Goal: Task Accomplishment & Management: Manage account settings

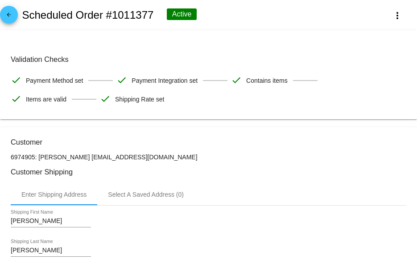
click at [10, 19] on mat-icon "arrow_back" at bounding box center [9, 17] width 11 height 11
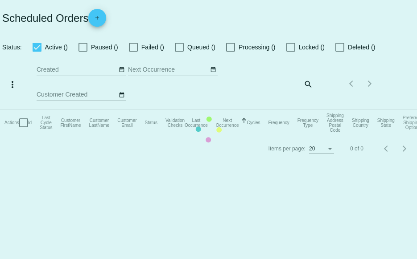
checkbox input "true"
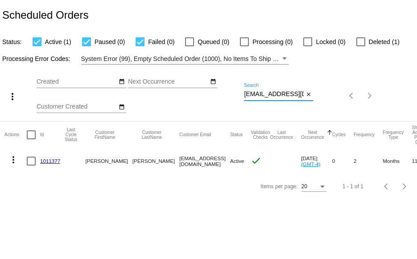
scroll to position [0, 3]
drag, startPoint x: 244, startPoint y: 94, endPoint x: 337, endPoint y: 93, distance: 93.6
click at [336, 94] on div "more_vert Aug Jan Feb Mar [DATE]" at bounding box center [208, 93] width 417 height 57
paste input "kaiw32@hot"
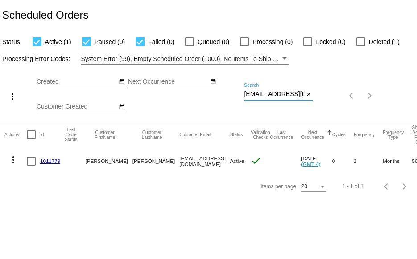
type input "[EMAIL_ADDRESS][DOMAIN_NAME]"
click at [361, 42] on div at bounding box center [360, 41] width 9 height 9
click at [360, 46] on input "Deleted (1)" at bounding box center [360, 46] width 0 height 0
checkbox input "true"
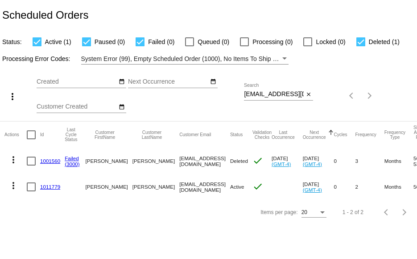
click at [49, 186] on link "1011779" at bounding box center [50, 187] width 20 height 6
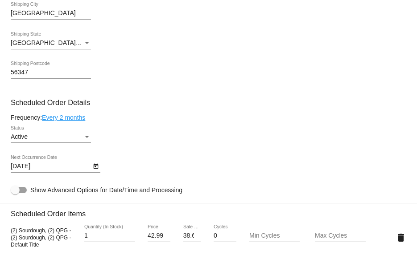
scroll to position [356, 0]
click at [74, 119] on link "Every 2 months" at bounding box center [63, 117] width 43 height 7
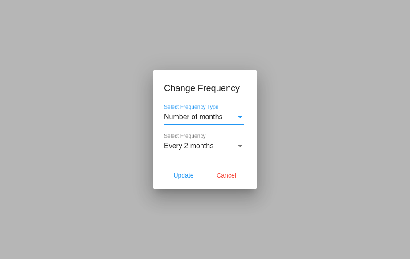
click at [221, 142] on div "Every 2 months Select Frequency" at bounding box center [204, 143] width 80 height 20
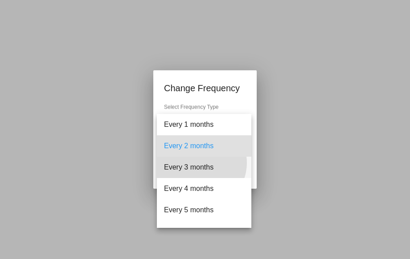
click at [199, 163] on span "Every 3 months" at bounding box center [204, 167] width 80 height 21
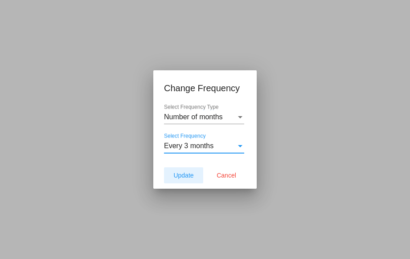
click at [187, 176] on span "Update" at bounding box center [183, 175] width 20 height 7
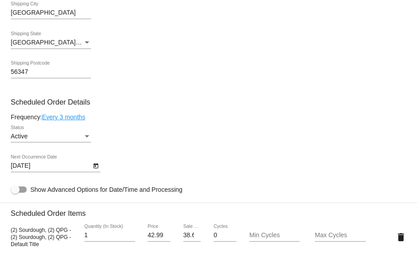
type input "[DATE]"
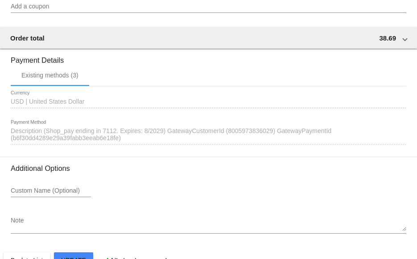
scroll to position [768, 0]
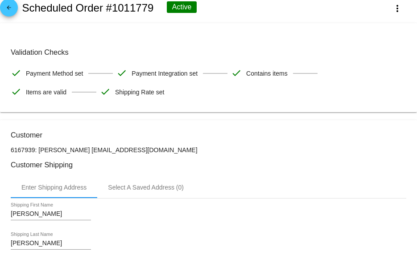
scroll to position [0, 0]
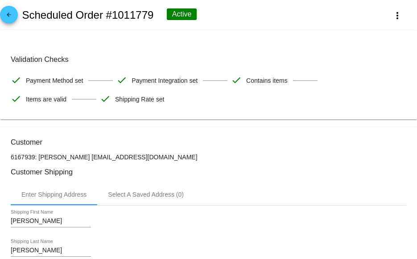
click at [12, 16] on mat-icon "arrow_back" at bounding box center [9, 17] width 11 height 11
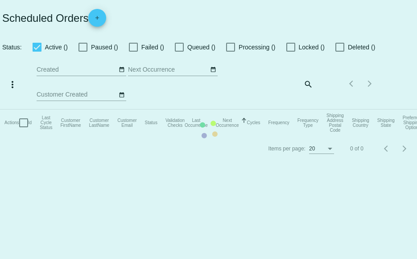
checkbox input "true"
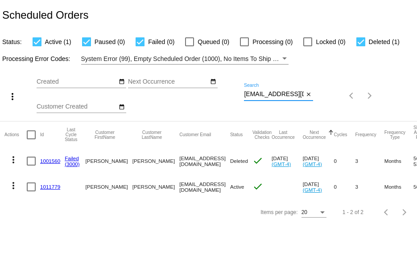
drag, startPoint x: 244, startPoint y: 93, endPoint x: 354, endPoint y: 94, distance: 110.5
click at [325, 95] on div "more_vert Aug Jan Feb Mar [DATE]" at bounding box center [208, 93] width 417 height 57
paste input "laurenruthwalker@g"
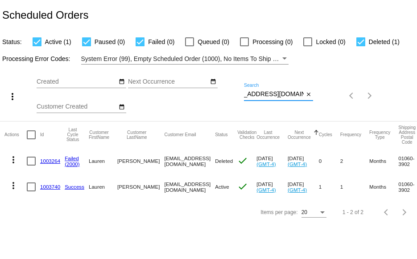
type input "[EMAIL_ADDRESS][DOMAIN_NAME]"
click at [360, 45] on div at bounding box center [360, 41] width 9 height 9
click at [360, 46] on input "Deleted (1)" at bounding box center [360, 46] width 0 height 0
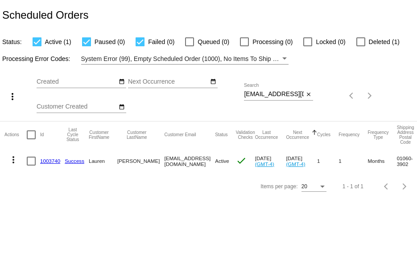
click at [358, 41] on div at bounding box center [360, 41] width 9 height 9
click at [360, 46] on input "Deleted (1)" at bounding box center [360, 46] width 0 height 0
checkbox input "true"
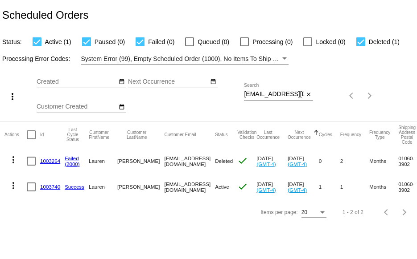
click at [49, 162] on link "1003264" at bounding box center [50, 161] width 20 height 6
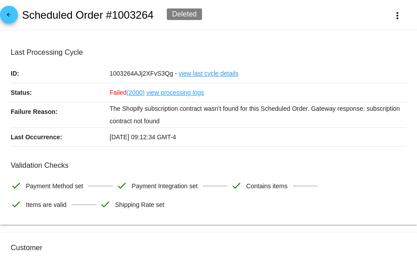
click at [10, 17] on mat-icon "arrow_back" at bounding box center [9, 17] width 11 height 11
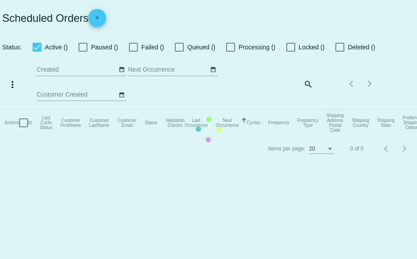
checkbox input "true"
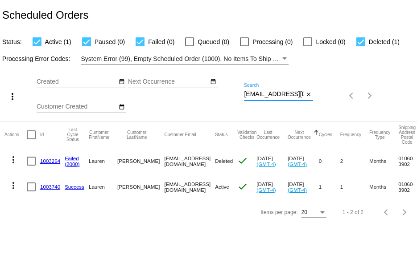
scroll to position [0, 21]
drag, startPoint x: 244, startPoint y: 94, endPoint x: 340, endPoint y: 96, distance: 95.8
click at [340, 96] on div "more_vert Aug Jan Feb Mar [DATE]" at bounding box center [208, 93] width 417 height 57
paste input "elizabethjbryant3"
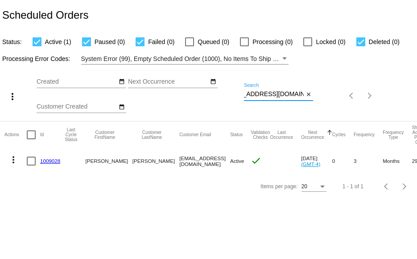
type input "[EMAIL_ADDRESS][DOMAIN_NAME]"
click at [50, 160] on link "1009028" at bounding box center [50, 161] width 20 height 6
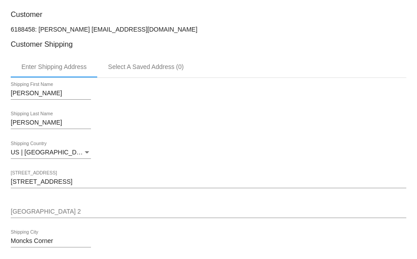
scroll to position [223, 0]
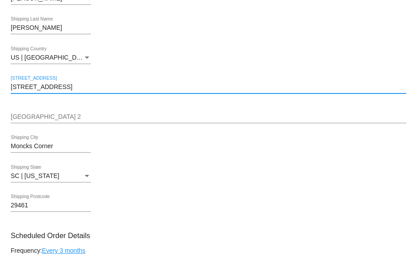
drag, startPoint x: 82, startPoint y: 87, endPoint x: -11, endPoint y: 90, distance: 93.2
click at [0, 90] on html "arrow_back Scheduled Order #1009028 Active more_vert Validation Checks check Pa…" at bounding box center [208, 129] width 417 height 259
paste input "[STREET_ADDRESS]."
drag, startPoint x: 60, startPoint y: 89, endPoint x: 97, endPoint y: 88, distance: 37.0
click at [97, 88] on input "[STREET_ADDRESS]." at bounding box center [208, 87] width 395 height 7
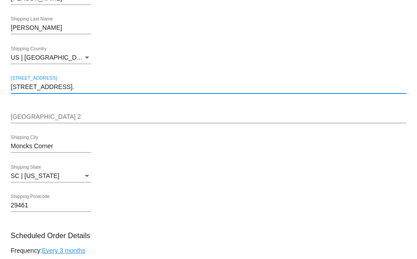
drag, startPoint x: 102, startPoint y: 87, endPoint x: 64, endPoint y: 89, distance: 37.5
click at [61, 92] on div "[STREET_ADDRESS]. [STREET_ADDRESS]" at bounding box center [208, 84] width 395 height 17
type input "[STREET_ADDRESS][PERSON_NAME]."
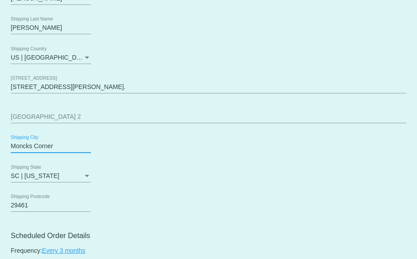
drag, startPoint x: 57, startPoint y: 147, endPoint x: -21, endPoint y: 146, distance: 78.9
click at [0, 146] on html "arrow_back Scheduled Order #1009028 Active more_vert Validation Checks check Pa…" at bounding box center [208, 129] width 417 height 259
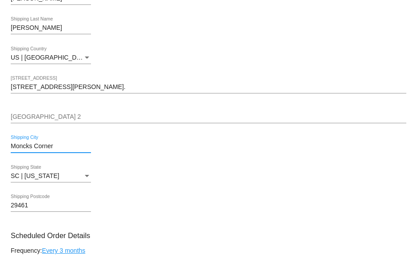
paste input "[GEOGRAPHIC_DATA]"
type input "[GEOGRAPHIC_DATA]"
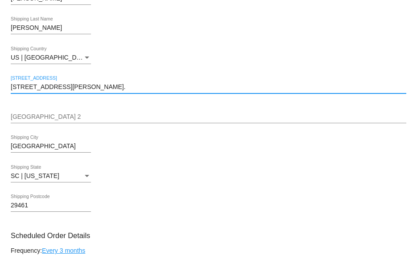
click at [74, 87] on input "[STREET_ADDRESS][PERSON_NAME]." at bounding box center [208, 87] width 395 height 7
drag, startPoint x: 78, startPoint y: 88, endPoint x: 57, endPoint y: 88, distance: 20.9
click at [57, 88] on input "137 [PERSON_NAME] Path 29170." at bounding box center [208, 87] width 395 height 7
type input "137 Judiths Path"
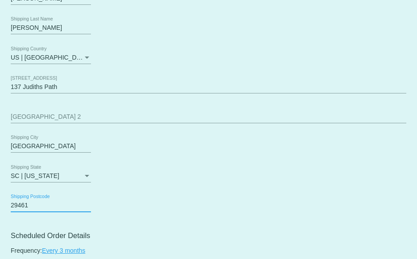
drag, startPoint x: 49, startPoint y: 206, endPoint x: -14, endPoint y: 206, distance: 63.7
click at [0, 206] on html "arrow_back Scheduled Order #1009028 Active more_vert Validation Checks check Pa…" at bounding box center [208, 129] width 417 height 259
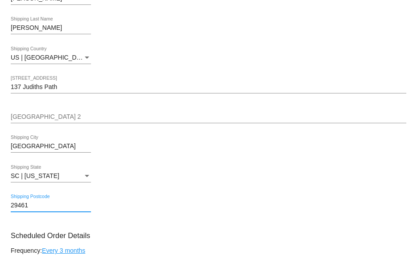
paste input "29170."
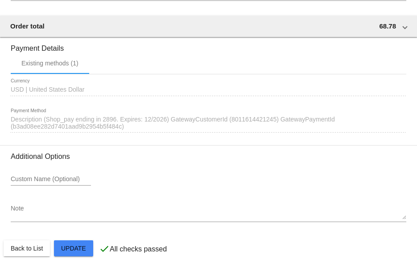
scroll to position [774, 0]
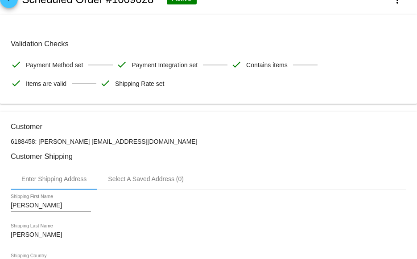
scroll to position [0, 0]
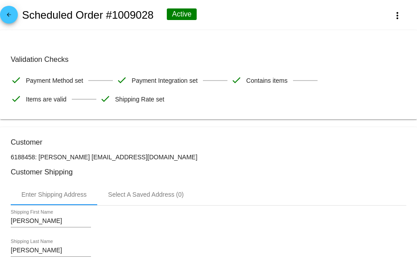
type input "29170"
